Goal: Task Accomplishment & Management: Complete application form

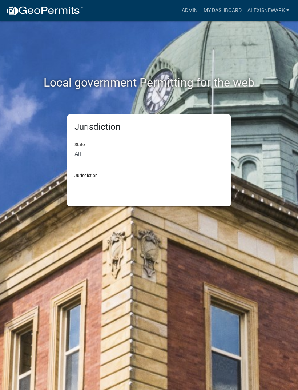
click at [194, 10] on link "Admin" at bounding box center [190, 11] width 22 height 14
click at [186, 12] on link "Admin" at bounding box center [190, 11] width 22 height 14
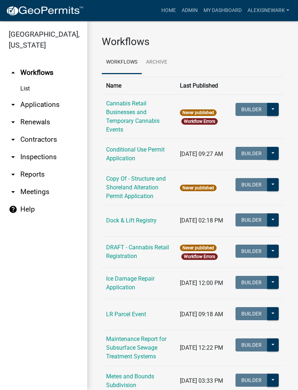
click at [63, 105] on link "arrow_drop_down Applications" at bounding box center [43, 104] width 87 height 17
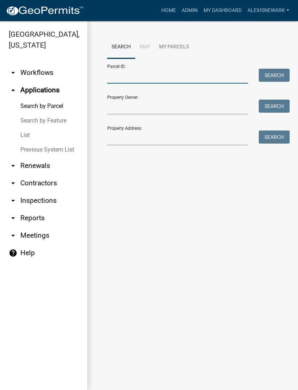
click at [142, 74] on input "Parcel ID:" at bounding box center [177, 76] width 141 height 15
click at [125, 136] on input "Property Address:" at bounding box center [177, 137] width 141 height 15
click at [125, 140] on input "Property Address:" at bounding box center [177, 137] width 141 height 15
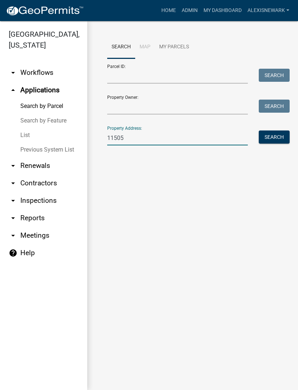
type input "11505"
click at [281, 128] on div "Search Map My Parcels Parcel ID: Search Property Owner: Search Property Address…" at bounding box center [193, 94] width 182 height 116
click at [270, 136] on button "Search" at bounding box center [274, 136] width 31 height 13
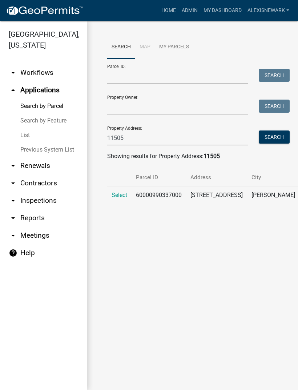
click at [124, 193] on span "Select" at bounding box center [120, 195] width 16 height 7
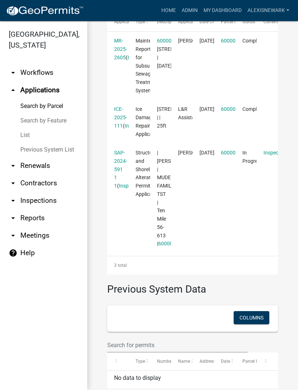
scroll to position [267, 0]
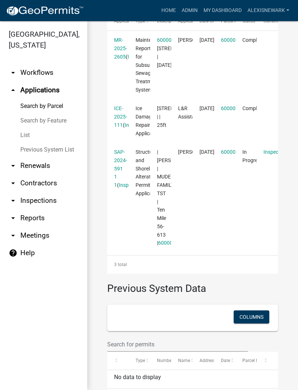
click at [122, 161] on link "SAP-2024-591 1 1" at bounding box center [120, 168] width 13 height 39
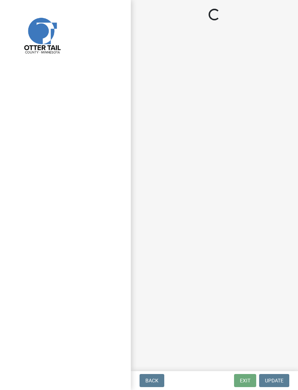
select select "710d5f49-2663-4e73-9718-d0c4e189f5ed"
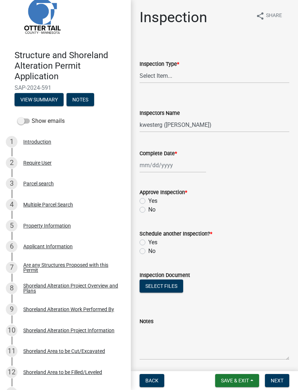
scroll to position [22, 0]
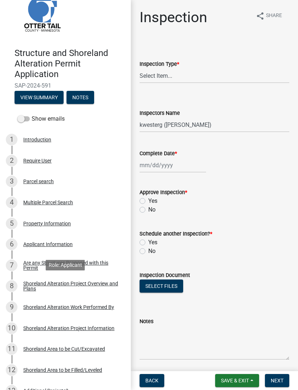
click at [28, 283] on div "Shoreland Alteration Project Overview and Plans" at bounding box center [71, 286] width 96 height 10
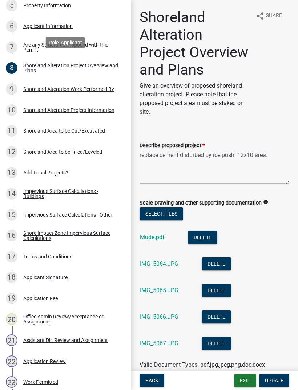
scroll to position [245, 0]
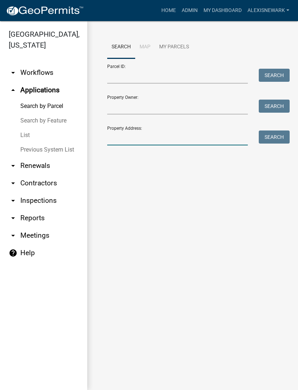
click at [192, 140] on input "Property Address:" at bounding box center [177, 137] width 141 height 15
type input "11537"
click at [279, 134] on button "Search" at bounding box center [274, 136] width 31 height 13
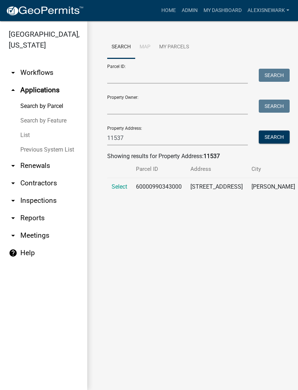
click at [120, 188] on span "Select" at bounding box center [120, 186] width 16 height 7
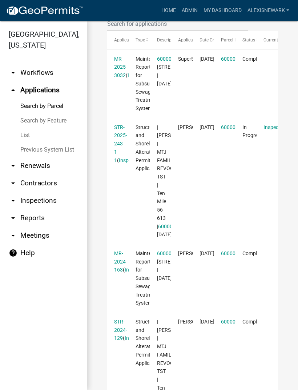
scroll to position [298, 0]
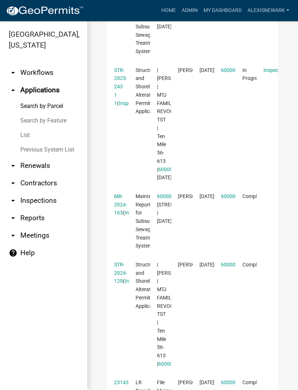
click at [118, 70] on link "STR-2025-243 1 1" at bounding box center [120, 86] width 13 height 39
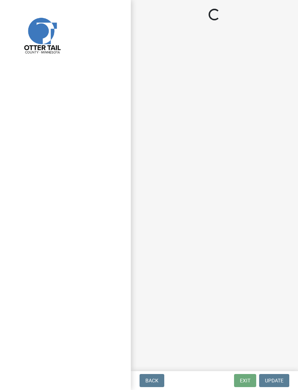
select select "710d5f49-2663-4e73-9718-d0c4e189f5ed"
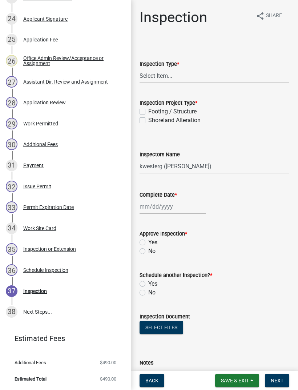
scroll to position [623, 0]
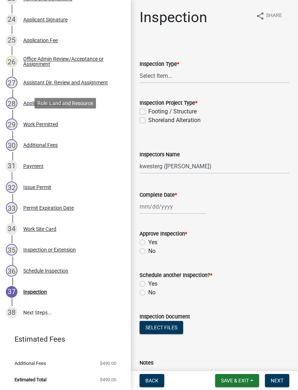
click at [46, 123] on div "Work Permitted" at bounding box center [40, 124] width 35 height 5
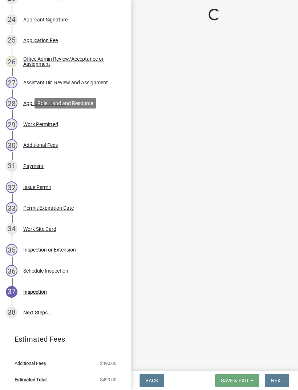
select select "ab2e7446-72a0-49c6-a36a-5181bad2fe68"
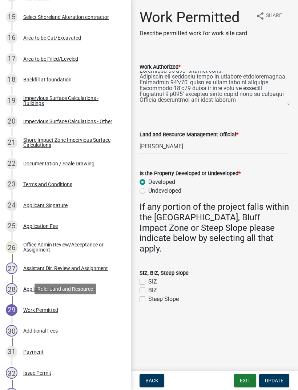
scroll to position [438, 0]
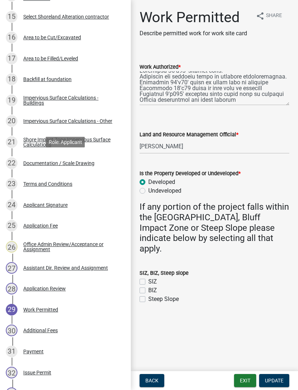
click at [84, 162] on div "Documentation / Scale Drawing" at bounding box center [58, 163] width 71 height 5
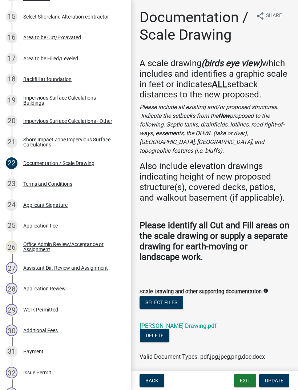
click at [182, 321] on div "[PERSON_NAME] Drawing.pdf" at bounding box center [184, 323] width 88 height 9
click at [181, 322] on link "[PERSON_NAME] Drawing.pdf" at bounding box center [178, 325] width 77 height 7
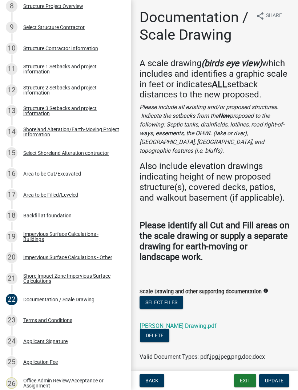
scroll to position [297, 0]
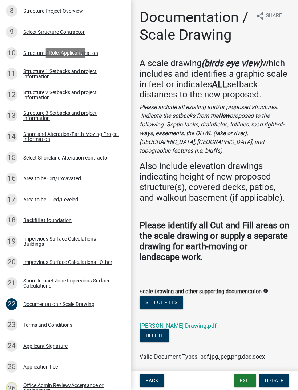
click at [76, 75] on div "Structure 1 Setbacks and project information" at bounding box center [71, 74] width 96 height 10
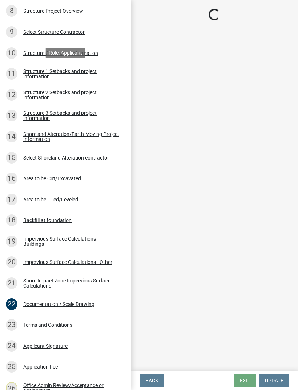
select select "c185e313-3403-4239-bd61-bb563c58a77a"
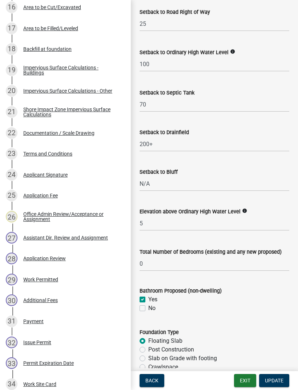
scroll to position [467, 0]
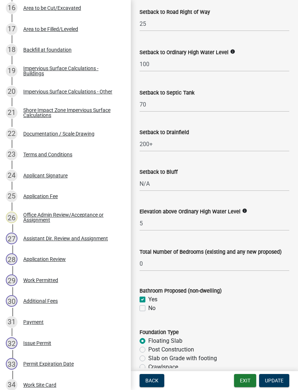
click at [58, 282] on div "Work Permitted" at bounding box center [40, 280] width 35 height 5
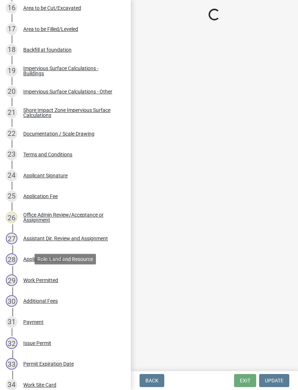
scroll to position [0, 0]
select select "ab2e7446-72a0-49c6-a36a-5181bad2fe68"
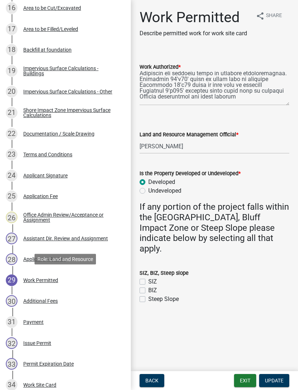
scroll to position [9, 0]
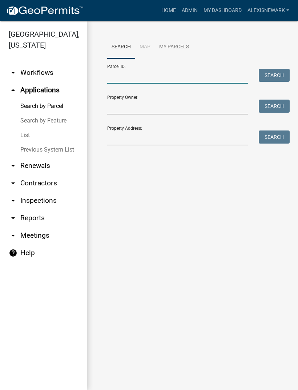
click at [162, 76] on input "Parcel ID:" at bounding box center [177, 76] width 141 height 15
click at [151, 74] on input "Parcel ID:" at bounding box center [177, 76] width 141 height 15
paste input "60000990416000"
type input "60000990416000"
click at [268, 76] on button "Search" at bounding box center [274, 75] width 31 height 13
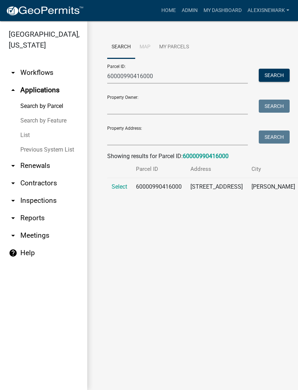
click at [124, 184] on span "Select" at bounding box center [120, 186] width 16 height 7
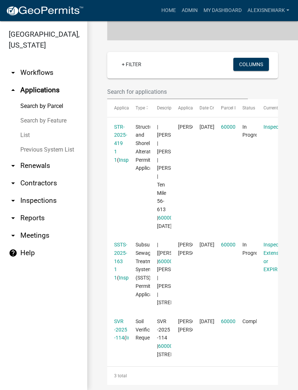
scroll to position [179, 0]
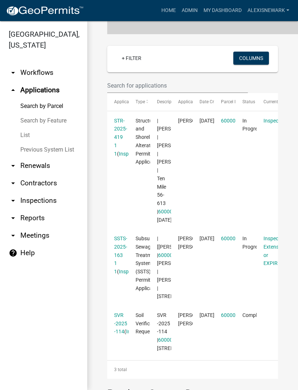
click at [119, 135] on link "STR-2025-419 1 1" at bounding box center [120, 137] width 13 height 39
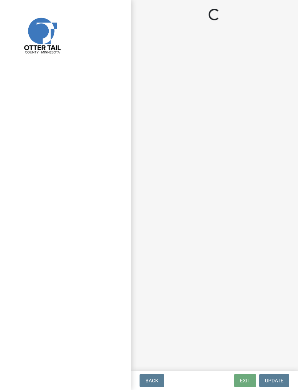
select select "710d5f49-2663-4e73-9718-d0c4e189f5ed"
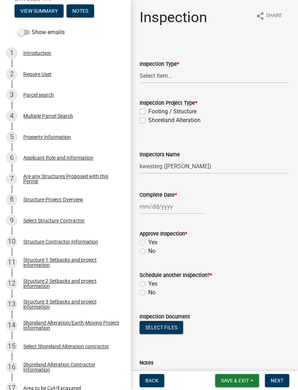
scroll to position [111, 0]
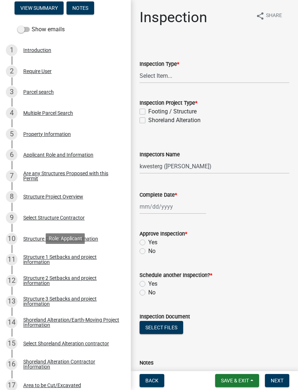
click at [70, 261] on div "Structure 1 Setbacks and project information" at bounding box center [71, 259] width 96 height 10
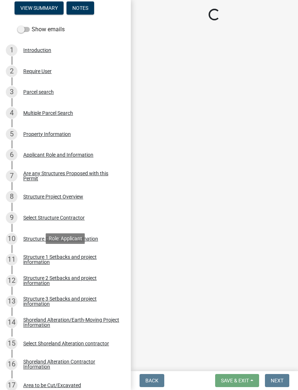
select select "c185e313-3403-4239-bd61-bb563c58a77a"
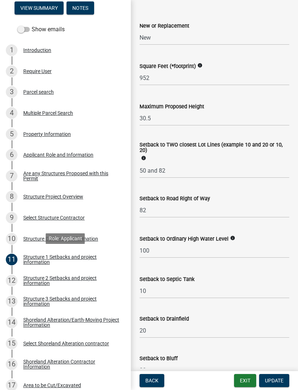
scroll to position [490, 0]
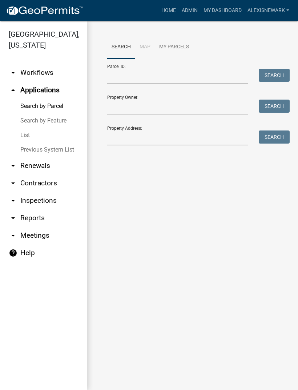
click at [60, 194] on link "arrow_drop_down Inspections" at bounding box center [43, 200] width 87 height 17
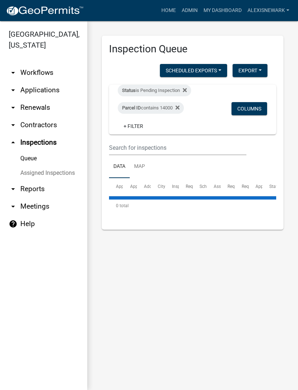
click at [64, 0] on nav "Toggle drawer menu more_horiz Home Admin My Dashboard alexisnewark Admin Accoun…" at bounding box center [149, 10] width 298 height 21
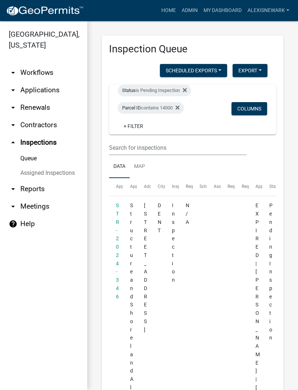
click at [168, 104] on div "Parcel ID contains 14000" at bounding box center [151, 108] width 66 height 12
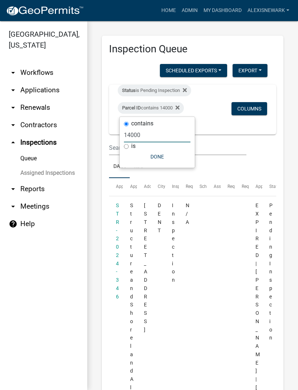
click at [130, 137] on input "14000" at bounding box center [157, 135] width 67 height 15
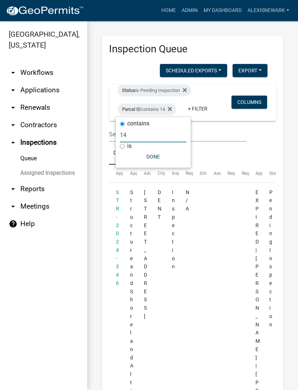
type input "1"
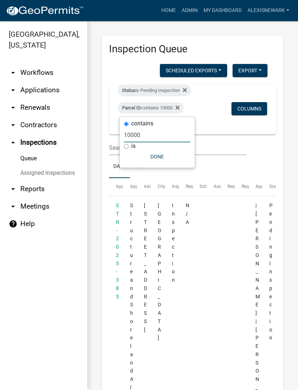
type input "10000"
click at [157, 156] on button "Done" at bounding box center [157, 156] width 67 height 13
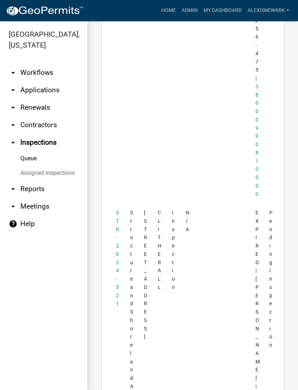
scroll to position [1427, 0]
click at [117, 210] on link "STR-2024-521" at bounding box center [117, 258] width 3 height 97
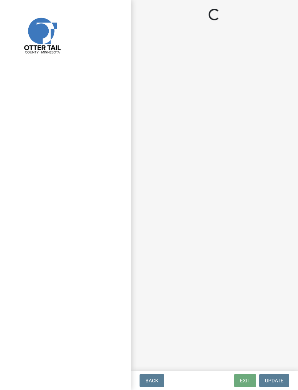
select select "710d5f49-2663-4e73-9718-d0c4e189f5ed"
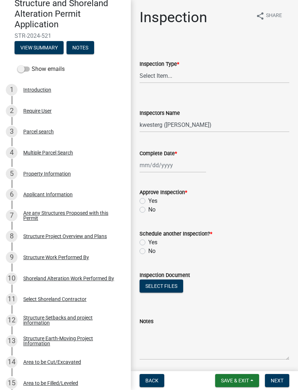
scroll to position [72, 0]
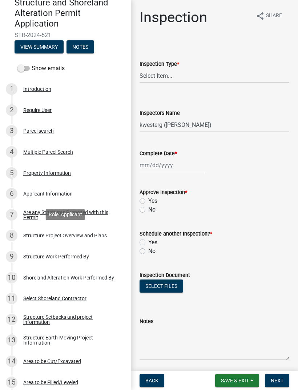
click at [92, 237] on div "Structure Project Overview and Plans" at bounding box center [65, 235] width 84 height 5
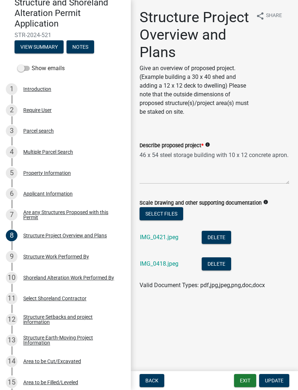
click at [166, 232] on div "IMG_0421.jpeg" at bounding box center [165, 238] width 50 height 15
click at [168, 239] on link "IMG_0421.jpeg" at bounding box center [159, 237] width 39 height 7
click at [174, 267] on link "IMG_0418.jpeg" at bounding box center [159, 263] width 39 height 7
click at [60, 172] on div "Property Information" at bounding box center [47, 172] width 48 height 5
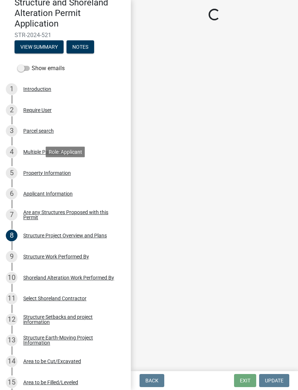
select select "f5c16213-0c4e-4fd1-bc3c-97df0c7ce0ec"
select select "9f52d7c9-96dd-4370-b810-ce091165f7c2"
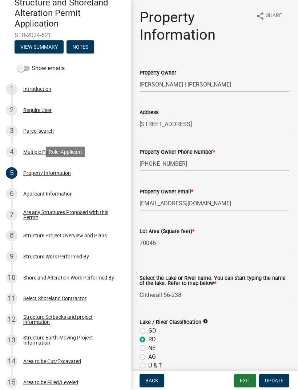
click at [45, 130] on div "Parcel search" at bounding box center [38, 130] width 31 height 5
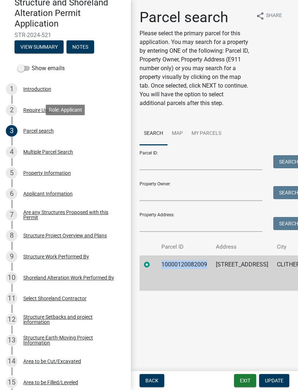
copy td "10000120082009"
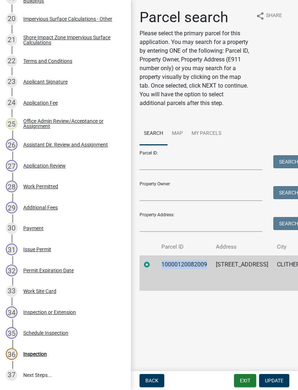
scroll to position [543, 0]
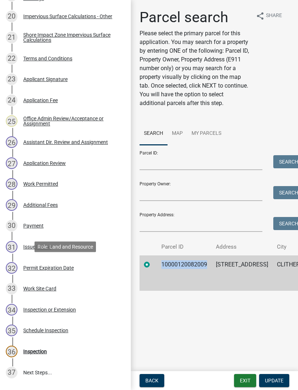
click at [49, 277] on link "32 Permit Expiration Date" at bounding box center [65, 267] width 131 height 21
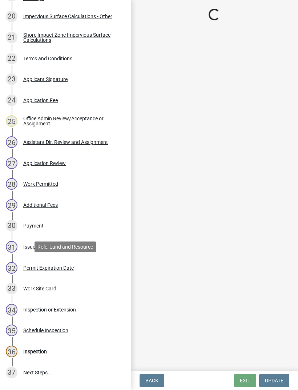
click at [53, 290] on div "Work Site Card" at bounding box center [39, 288] width 33 height 5
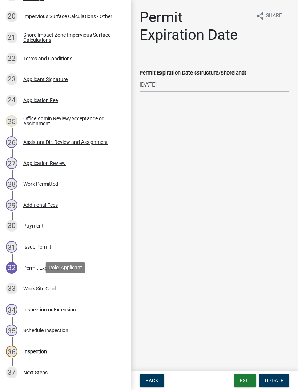
click at [52, 292] on div "33 Work Site Card" at bounding box center [62, 289] width 113 height 12
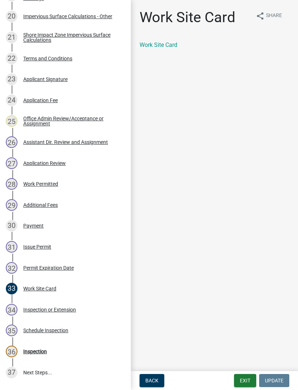
click at [172, 47] on link "Work Site Card" at bounding box center [159, 44] width 38 height 7
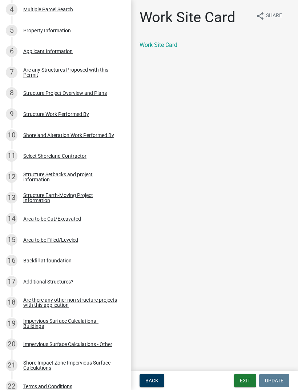
scroll to position [214, 0]
click at [79, 172] on div "Structure Setbacks and project information" at bounding box center [71, 177] width 96 height 10
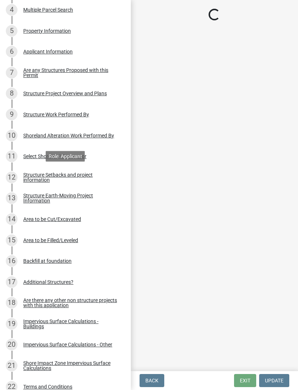
select select "25a02ecf-16f8-4dec-ac47-822d39ad9576"
select select "c185e313-3403-4239-bd61-bb563c58a77a"
select select "bb8806a8-36bb-4f40-a458-41a17cad55ac"
select select "e80e3e2c-e9d0-4b64-95b5-c0b12854bba2"
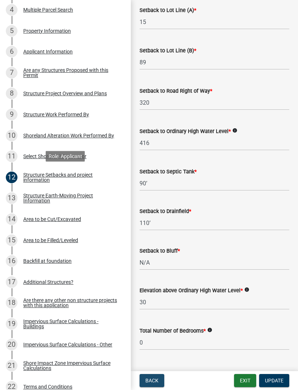
scroll to position [480, 0]
